Goal: Information Seeking & Learning: Learn about a topic

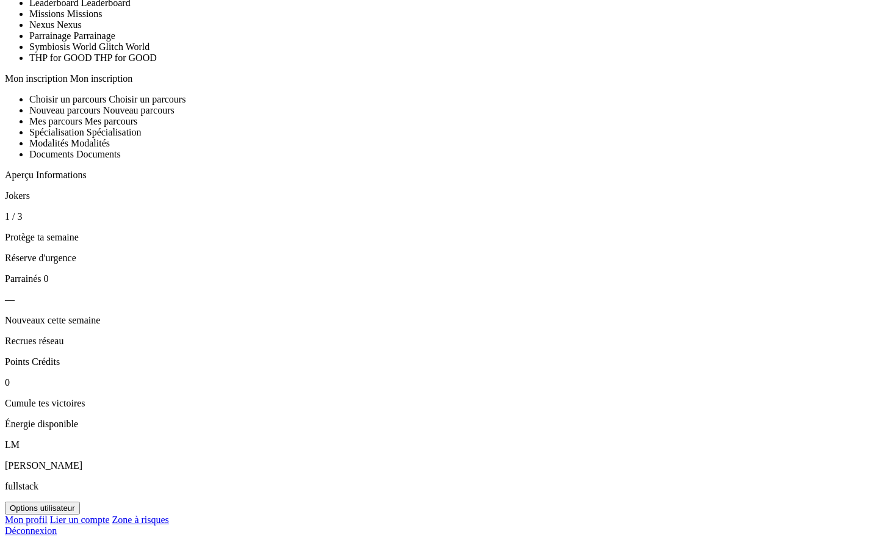
scroll to position [647, 0]
drag, startPoint x: 120, startPoint y: 218, endPoint x: 145, endPoint y: 221, distance: 24.5
click at [145, 201] on header "Jokers" at bounding box center [443, 195] width 876 height 11
click at [154, 221] on article "Jokers 1 / 3 Protège ta semaine Réserve d'urgence" at bounding box center [443, 226] width 876 height 73
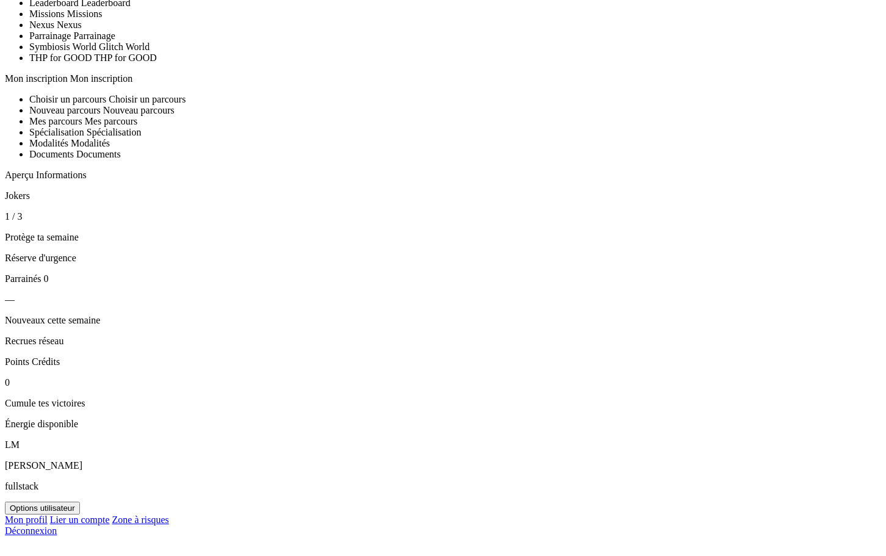
drag, startPoint x: 156, startPoint y: 223, endPoint x: 113, endPoint y: 224, distance: 42.7
click at [114, 223] on article "Jokers 1 / 3 Protège ta semaine Réserve d'urgence" at bounding box center [443, 226] width 876 height 73
click at [126, 222] on p "1 / 3" at bounding box center [443, 216] width 876 height 11
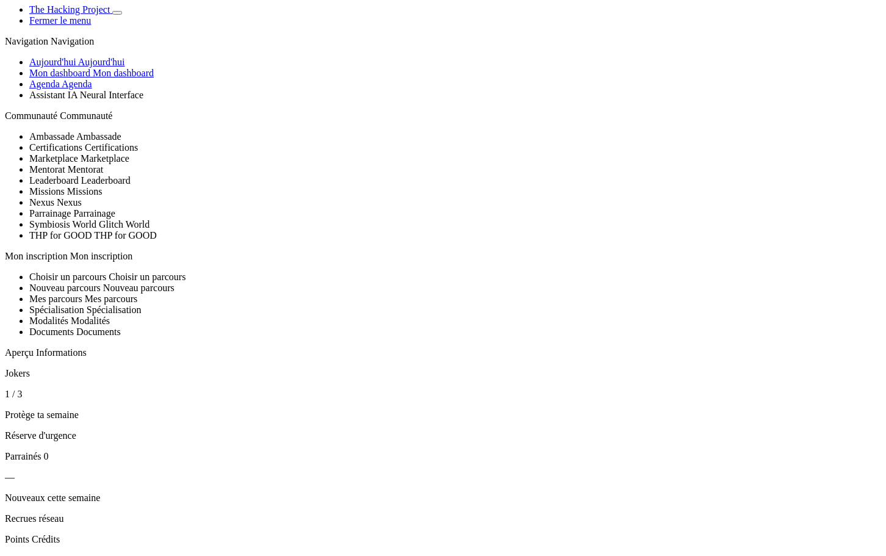
scroll to position [0, 0]
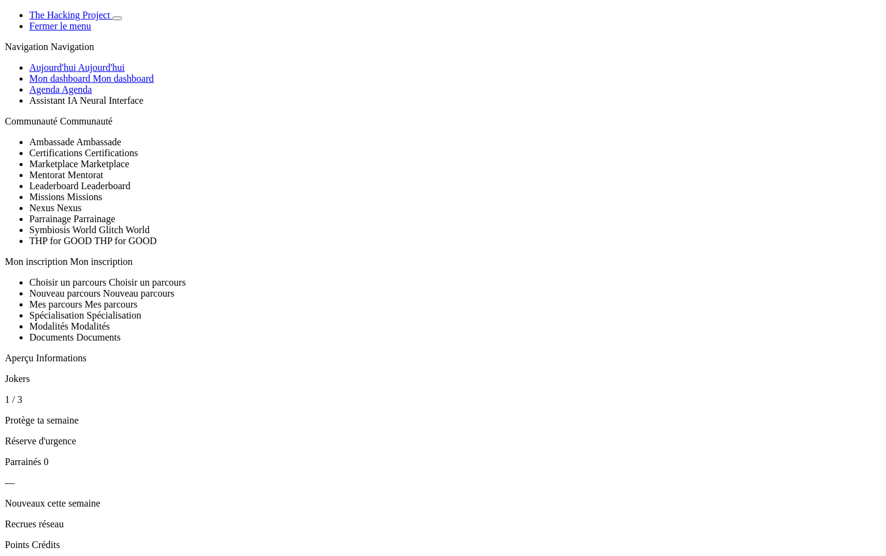
click at [117, 18] on span "Basculer de thème" at bounding box center [117, 18] width 0 height 0
drag, startPoint x: 135, startPoint y: 222, endPoint x: 160, endPoint y: 223, distance: 25.6
click at [160, 373] on article "Jokers 1 / 3 Protège ta semaine Réserve d'urgence" at bounding box center [443, 409] width 876 height 73
click at [157, 373] on article "Jokers 1 / 3 Protège ta semaine Réserve d'urgence" at bounding box center [443, 409] width 876 height 73
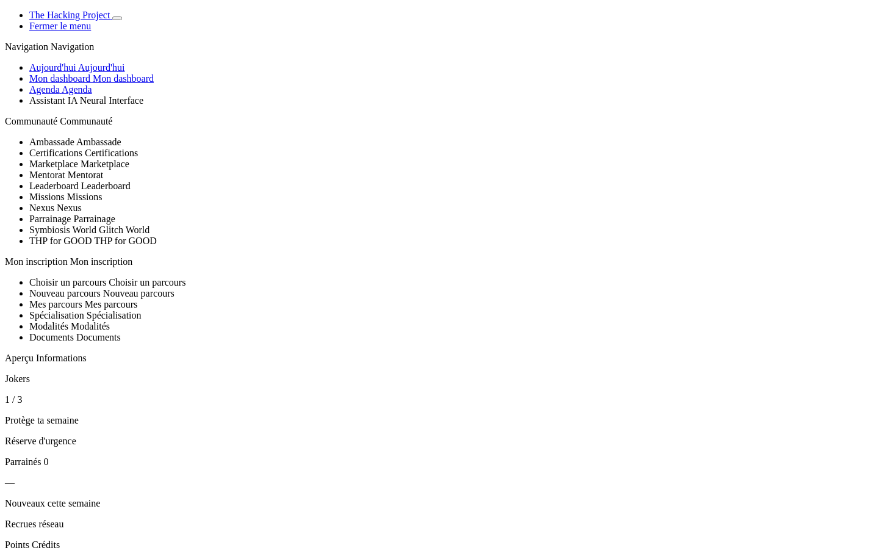
click at [117, 18] on icon "Basculer de thème" at bounding box center [117, 18] width 0 height 0
click at [117, 18] on span "Basculer de thème" at bounding box center [117, 18] width 0 height 0
drag, startPoint x: 138, startPoint y: 221, endPoint x: 157, endPoint y: 223, distance: 18.9
click at [157, 373] on article "Jokers 1 / 3 Protège ta semaine Réserve d'urgence" at bounding box center [443, 409] width 876 height 73
click at [122, 20] on button "Basculer de thème" at bounding box center [117, 18] width 10 height 4
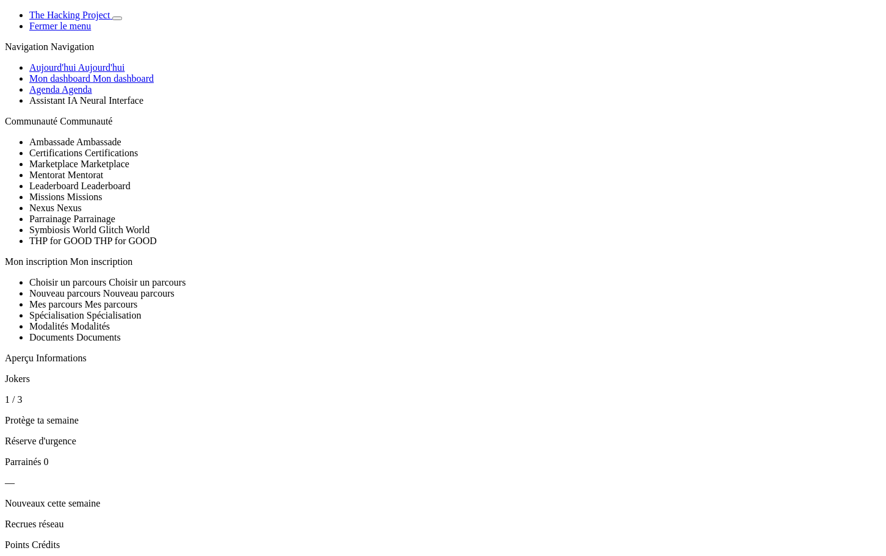
drag, startPoint x: 122, startPoint y: 215, endPoint x: 160, endPoint y: 226, distance: 40.1
click at [160, 373] on article "Jokers 1 / 3 Protège ta semaine Réserve d'urgence" at bounding box center [443, 409] width 876 height 73
